Goal: Navigation & Orientation: Find specific page/section

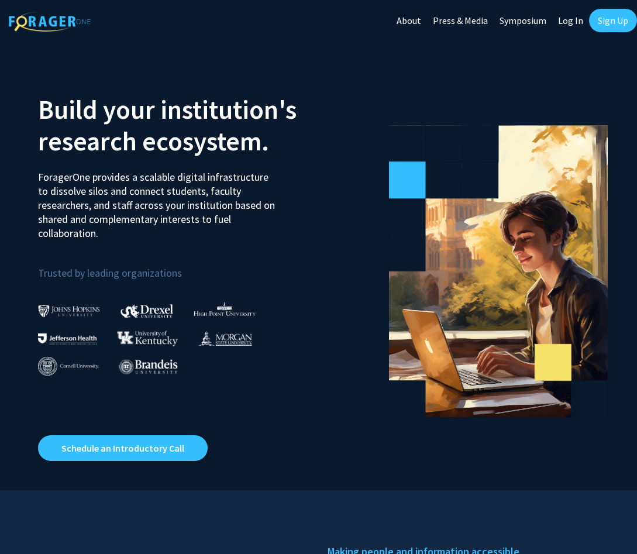
click at [411, 20] on link "About" at bounding box center [409, 20] width 36 height 41
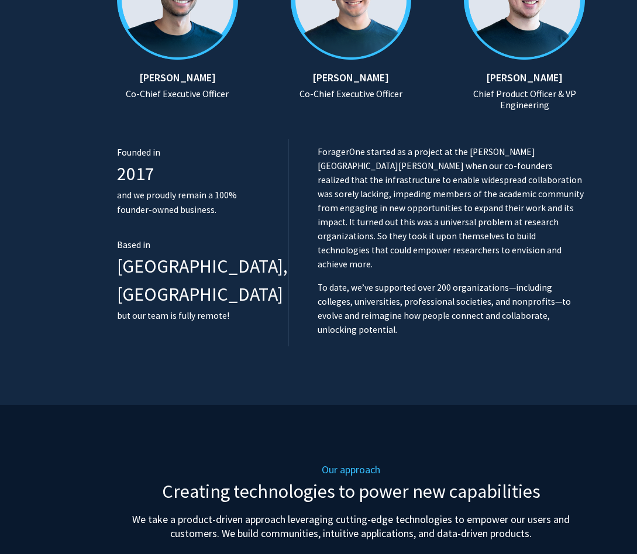
scroll to position [887, 0]
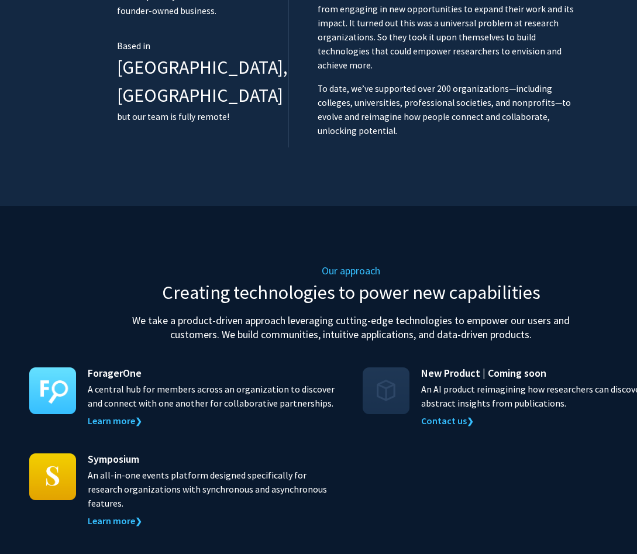
drag, startPoint x: 88, startPoint y: 346, endPoint x: 327, endPoint y: 359, distance: 239.7
click at [327, 382] on p "A central hub for members across an organization to discover and connect with o…" at bounding box center [214, 396] width 252 height 28
copy p "A central hub for members across an organization to discover and connect with o…"
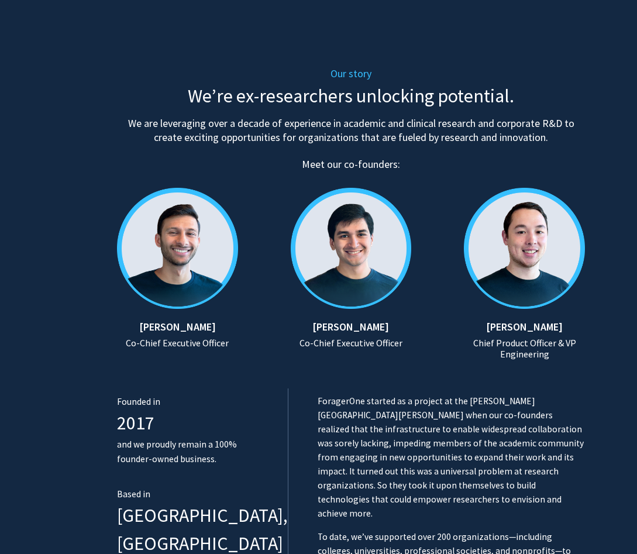
scroll to position [0, 0]
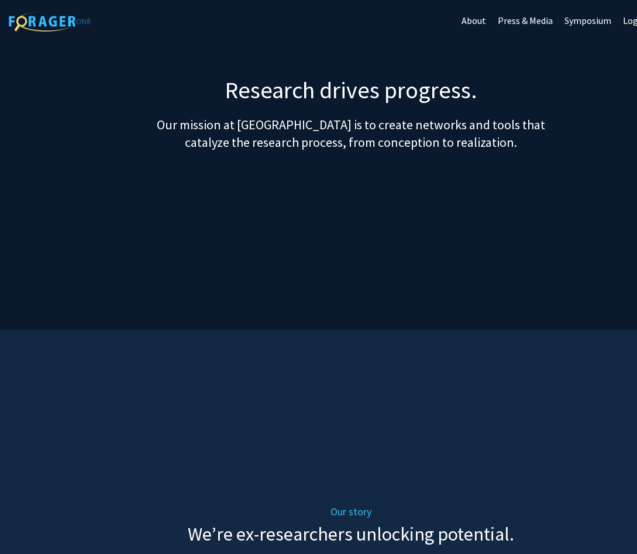
click at [477, 20] on link "About" at bounding box center [474, 20] width 36 height 41
click at [476, 23] on link "About" at bounding box center [474, 20] width 36 height 41
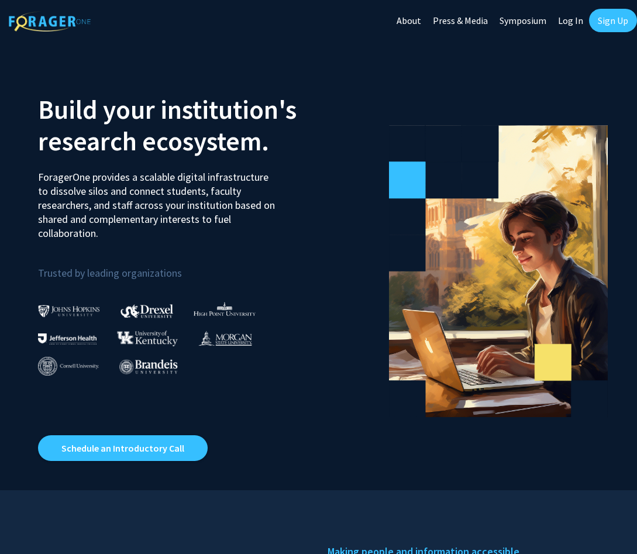
click at [44, 23] on img at bounding box center [50, 21] width 82 height 20
drag, startPoint x: 38, startPoint y: 176, endPoint x: 99, endPoint y: 234, distance: 84.0
click at [99, 234] on p "ForagerOne provides a scalable digital infrastructure to dissolve silos and con…" at bounding box center [157, 201] width 239 height 79
copy p "ForagerOne provides a scalable digital infrastructure to dissolve silos and con…"
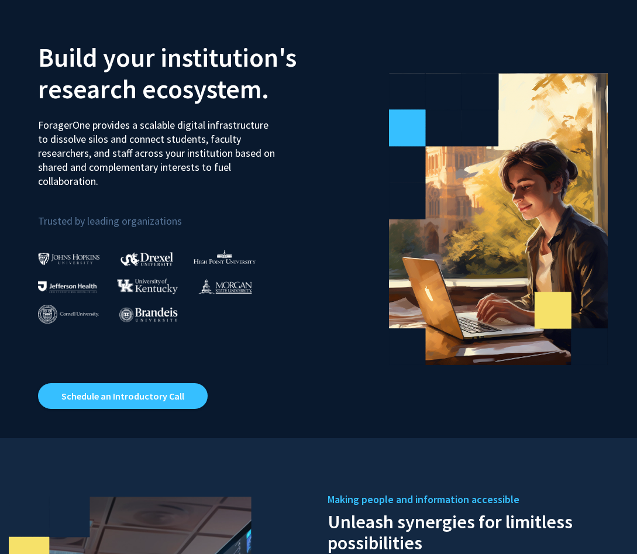
scroll to position [30, 0]
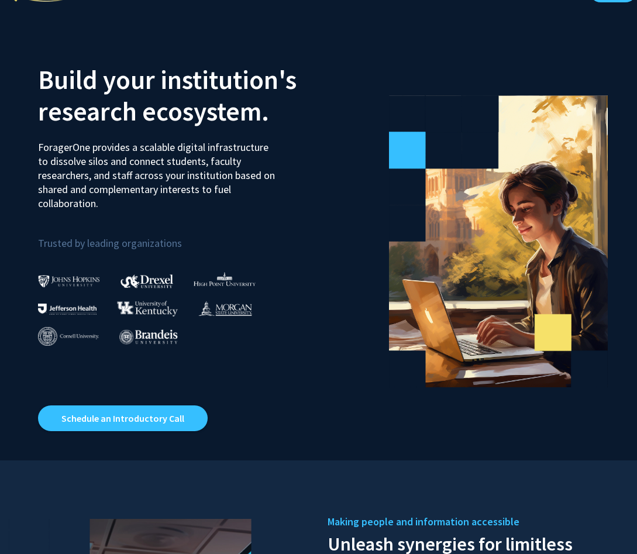
copy p "ForagerOne provides a scalable digital infrastructure to dissolve silos and con…"
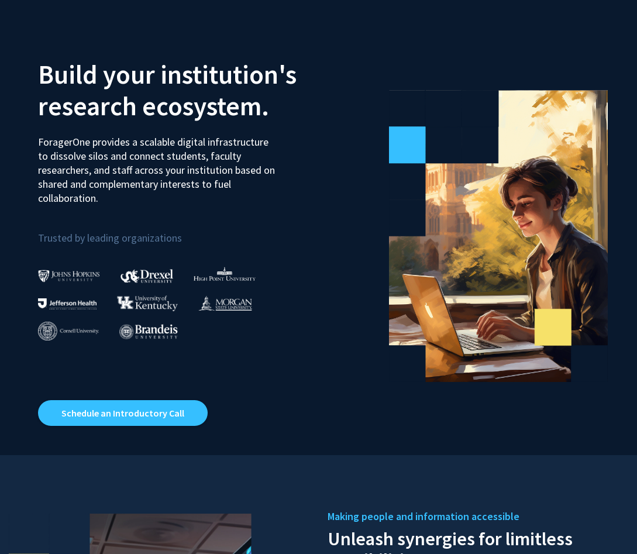
scroll to position [36, 0]
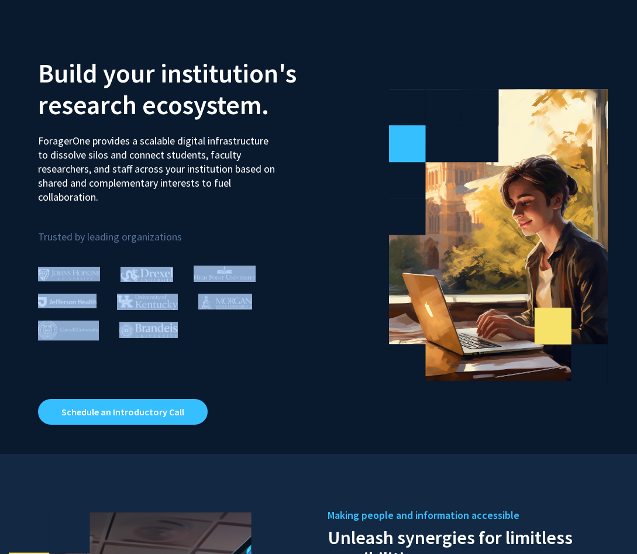
drag, startPoint x: 30, startPoint y: 272, endPoint x: 191, endPoint y: 327, distance: 169.9
click at [191, 327] on div "Build your institution's research ecosystem. ForagerOne provides a scalable dig…" at bounding box center [174, 229] width 290 height 391
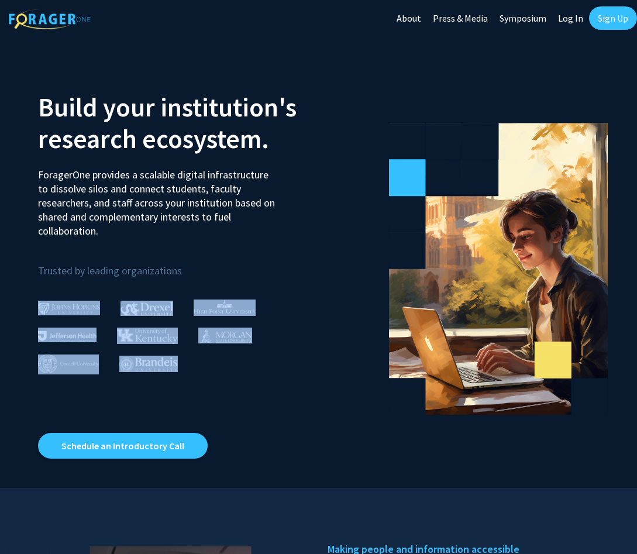
scroll to position [0, 0]
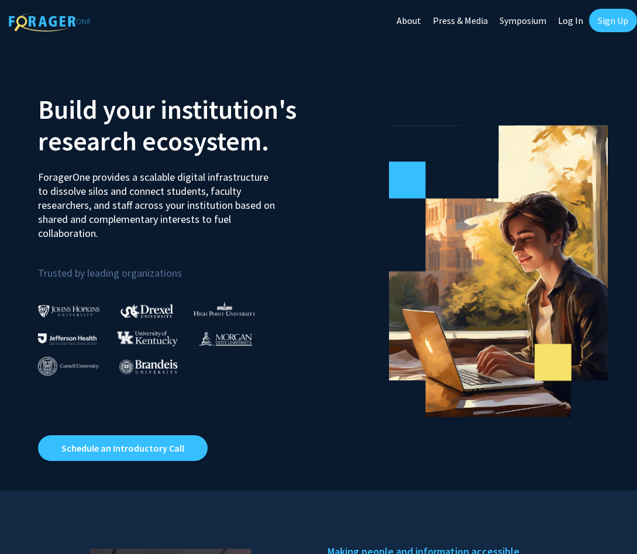
click at [160, 387] on div "Build your institution's research ecosystem. ForagerOne provides a scalable dig…" at bounding box center [174, 265] width 290 height 391
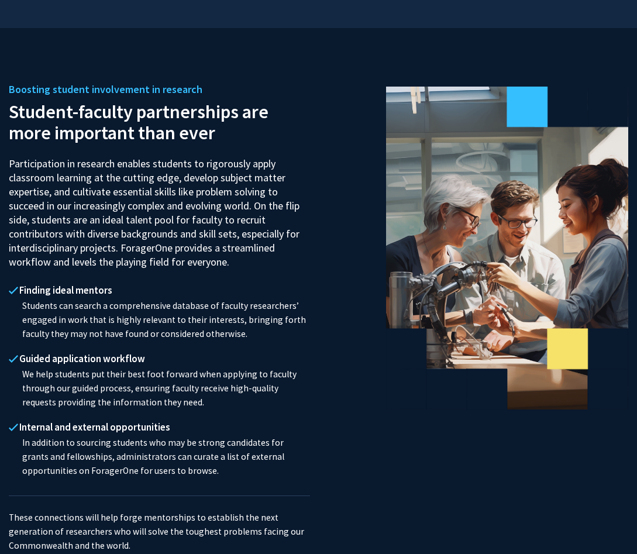
scroll to position [1080, 0]
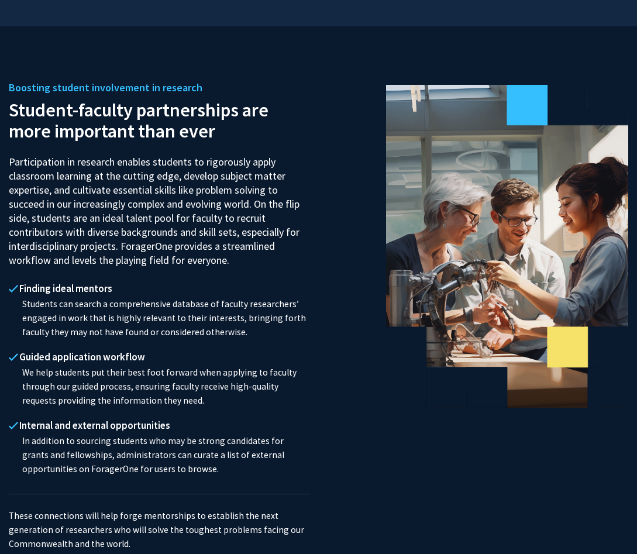
drag, startPoint x: 22, startPoint y: 428, endPoint x: 143, endPoint y: 461, distance: 126.0
click at [143, 461] on p "In addition to sourcing students who may be strong candidates for grants and fe…" at bounding box center [159, 455] width 301 height 42
copy p "In addition to sourcing students who may be strong candidates for grants and fe…"
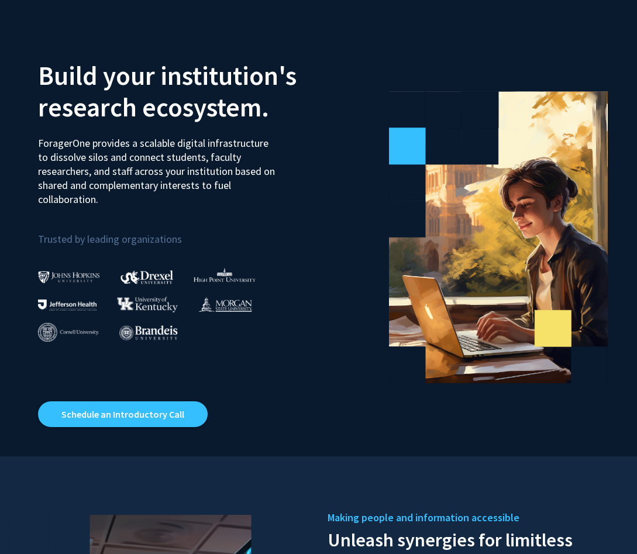
scroll to position [0, 0]
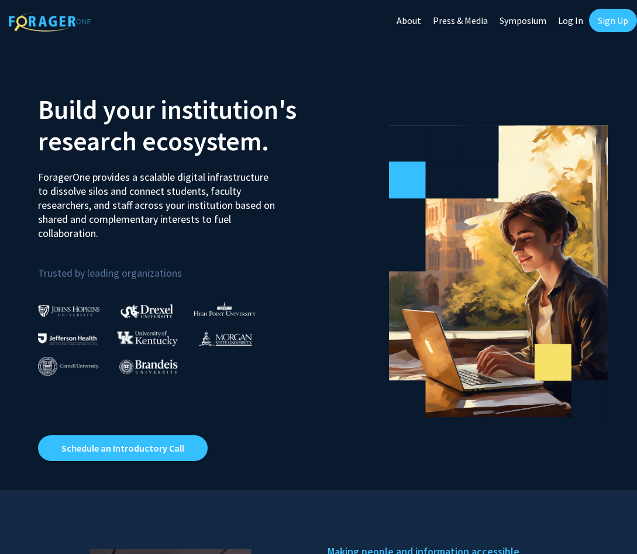
click at [576, 23] on link "Log In" at bounding box center [570, 20] width 37 height 41
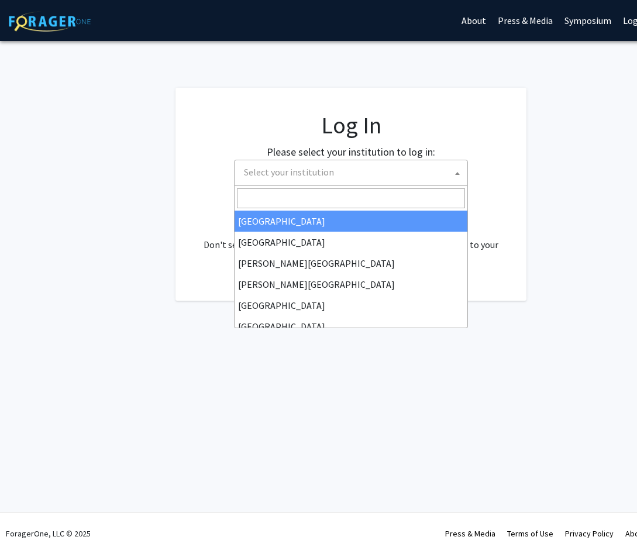
click at [459, 173] on b at bounding box center [457, 173] width 5 height 3
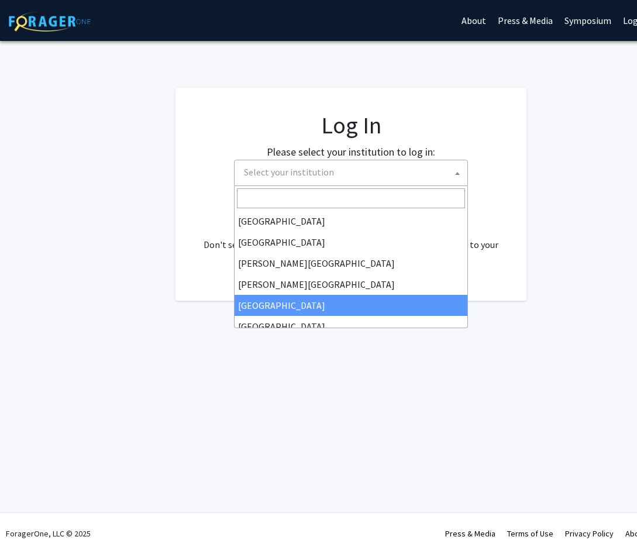
select select "6"
click at [457, 174] on b at bounding box center [457, 173] width 5 height 3
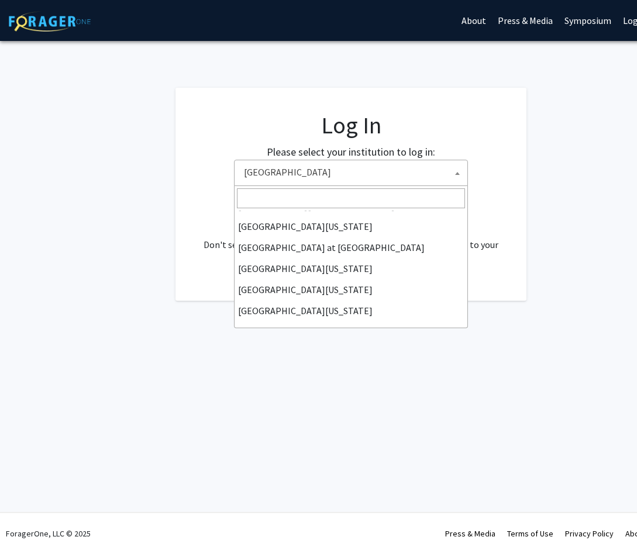
scroll to position [410, 0]
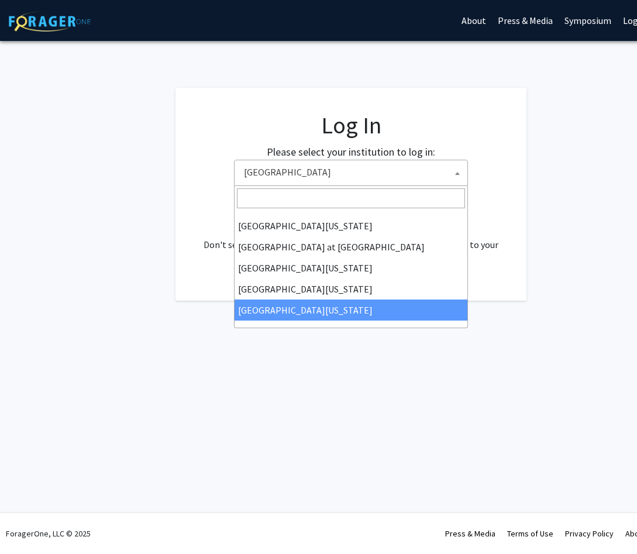
click at [504, 394] on div "Skip navigation About Press & Media Symposium Log In Sign Up Complete your prof…" at bounding box center [351, 277] width 702 height 554
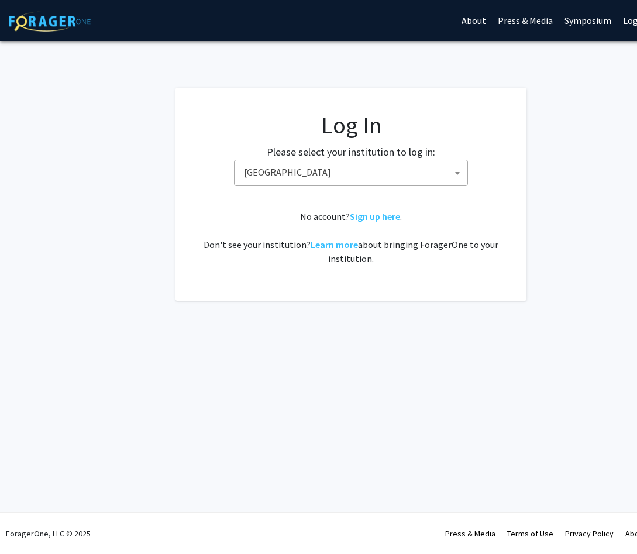
click at [380, 171] on span "[GEOGRAPHIC_DATA]" at bounding box center [353, 172] width 228 height 24
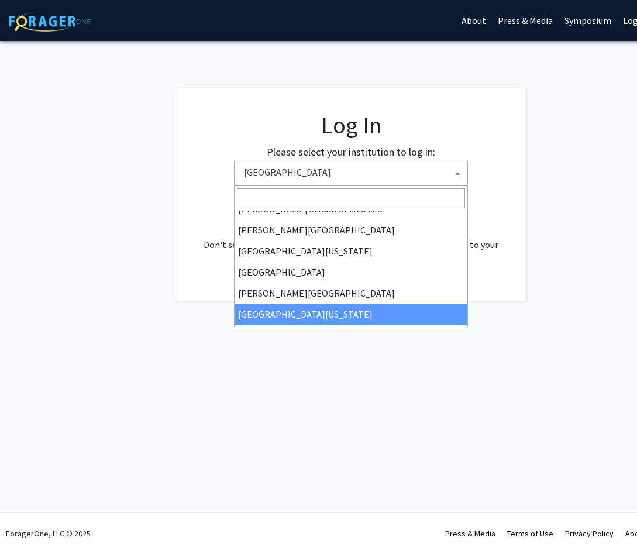
scroll to position [303, 0]
